Goal: Find specific page/section: Find specific page/section

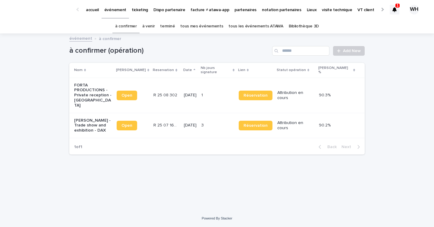
click at [396, 10] on icon at bounding box center [394, 9] width 4 height 5
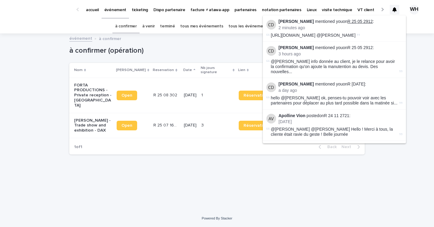
click at [366, 20] on link "R 25 05 2912" at bounding box center [359, 21] width 25 height 5
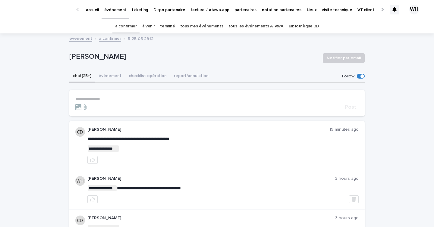
click at [118, 9] on p "événement" at bounding box center [115, 6] width 22 height 13
